Goal: Task Accomplishment & Management: Manage account settings

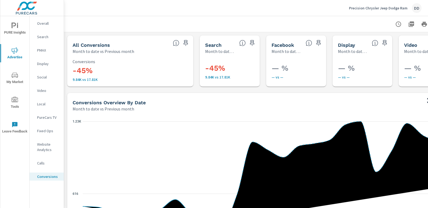
scroll to position [269, 0]
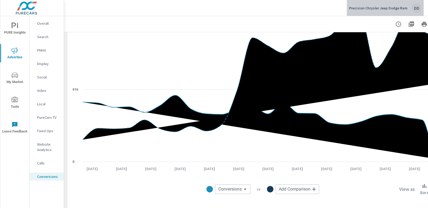
click at [423, 6] on button "Precision Chrysler Jeep Dodge Ram DD" at bounding box center [385, 8] width 77 height 16
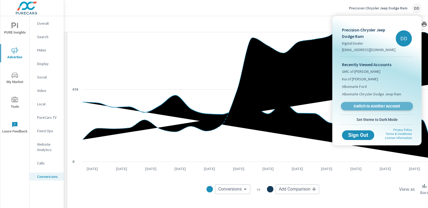
click at [357, 104] on span "Switch to Another Account" at bounding box center [377, 106] width 66 height 5
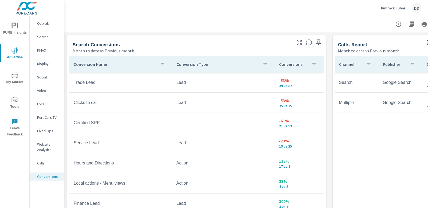
scroll to position [295, 0]
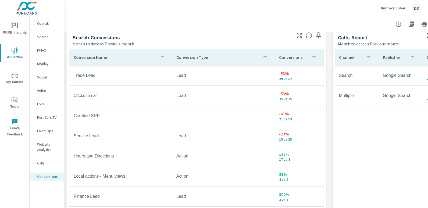
scroll to position [73, 0]
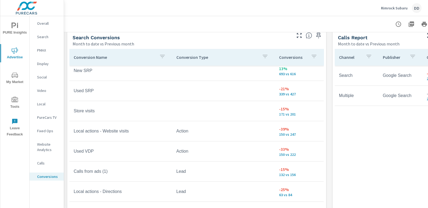
scroll to position [30, 0]
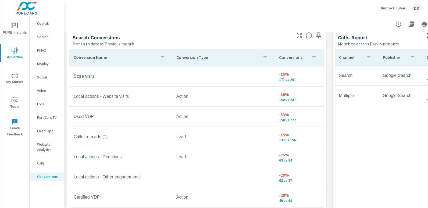
scroll to position [60, 0]
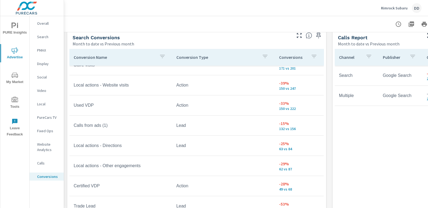
scroll to position [78, 0]
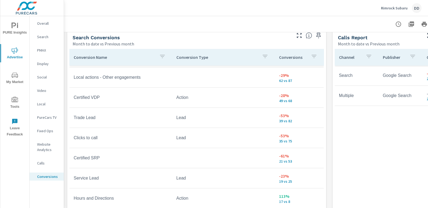
scroll to position [161, 0]
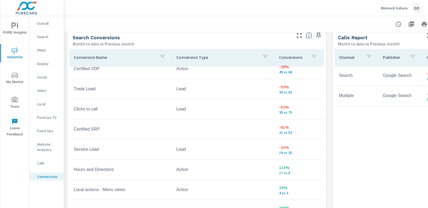
scroll to position [195, 0]
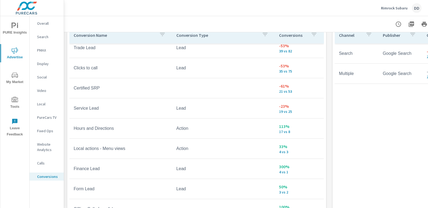
scroll to position [320, 0]
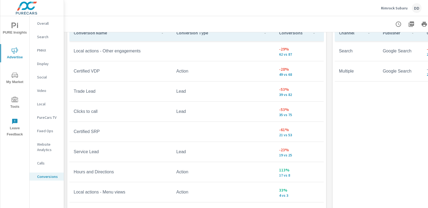
scroll to position [116, 0]
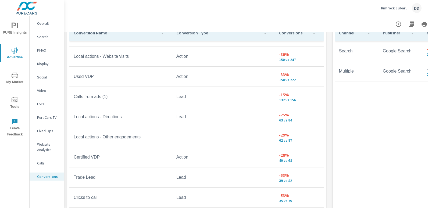
scroll to position [68, 0]
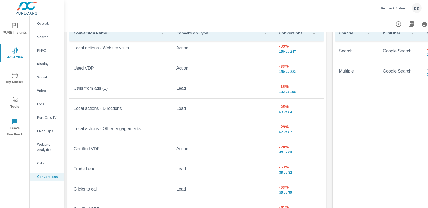
scroll to position [86, 0]
